Goal: Obtain resource: Obtain resource

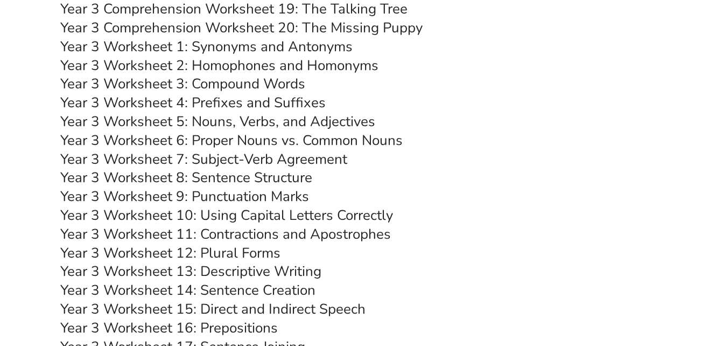
scroll to position [3932, 0]
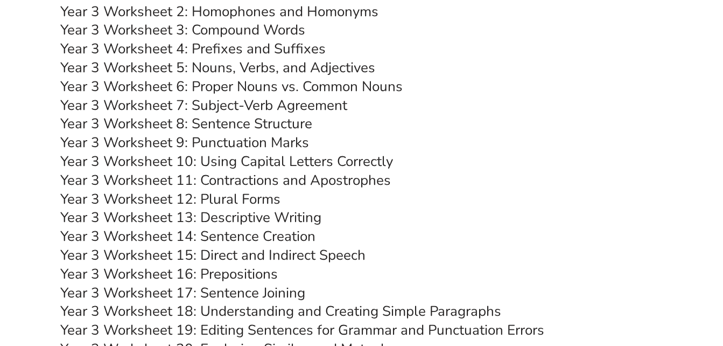
click at [238, 119] on link "Year 3 Worksheet 8: Sentence Structure" at bounding box center [186, 123] width 252 height 19
click at [229, 158] on link "Year 3 Worksheet 10: Using Capital Letters Correctly" at bounding box center [226, 161] width 333 height 19
drag, startPoint x: 269, startPoint y: 139, endPoint x: 316, endPoint y: 152, distance: 48.8
click at [269, 139] on link "Year 3 Worksheet 9: Punctuation Marks" at bounding box center [184, 142] width 249 height 19
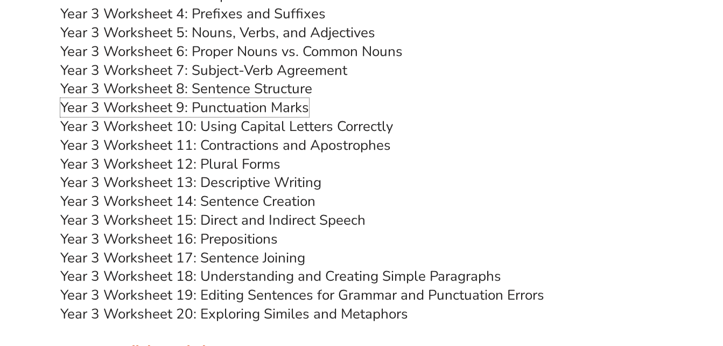
scroll to position [3986, 0]
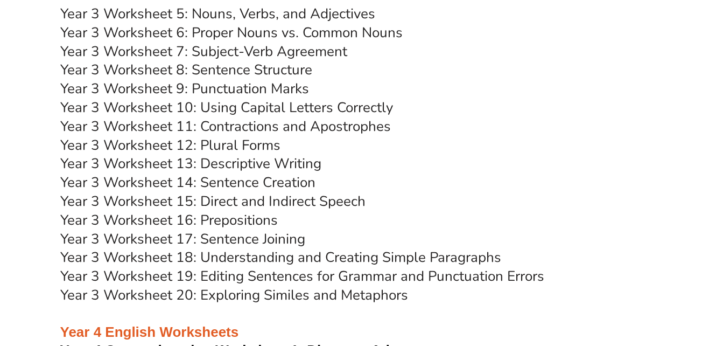
click at [246, 179] on link "Year 3 Worksheet 14: Sentence Creation" at bounding box center [187, 182] width 255 height 19
drag, startPoint x: 169, startPoint y: 65, endPoint x: 189, endPoint y: 75, distance: 22.9
click at [168, 65] on link "Year 3 Worksheet 8: Sentence Structure" at bounding box center [186, 69] width 252 height 19
drag, startPoint x: 265, startPoint y: 141, endPoint x: 297, endPoint y: 142, distance: 31.8
click at [265, 141] on link "Year 3 Worksheet 12: Plural Forms" at bounding box center [170, 145] width 220 height 19
